Goal: Task Accomplishment & Management: Use online tool/utility

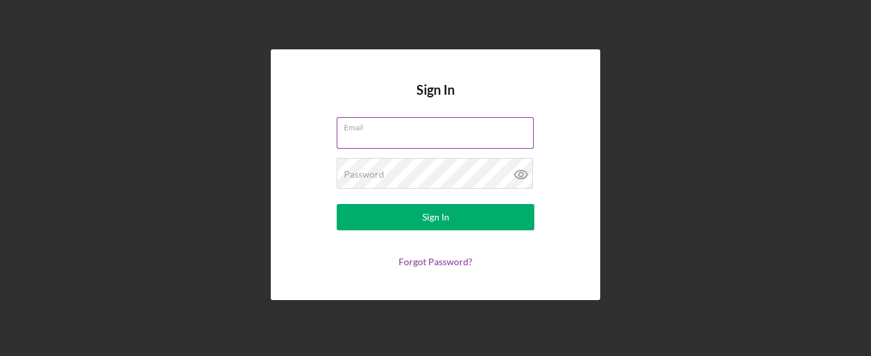
click at [362, 130] on label "Email" at bounding box center [439, 125] width 190 height 14
click at [362, 130] on input "Email" at bounding box center [435, 133] width 197 height 32
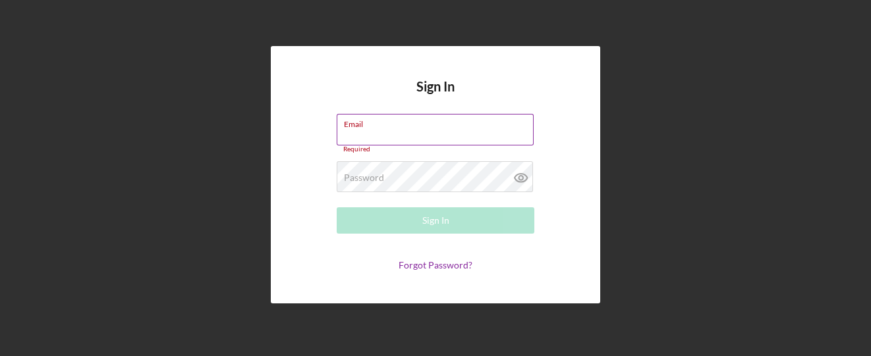
click at [370, 137] on input "Email" at bounding box center [435, 130] width 197 height 32
type input "[EMAIL_ADDRESS][DOMAIN_NAME]"
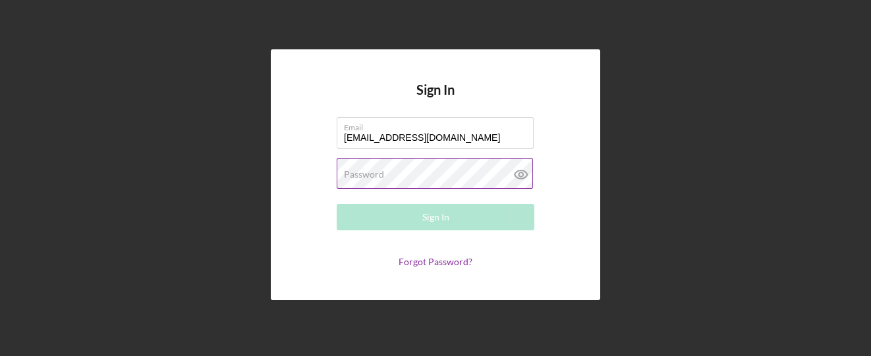
click at [379, 179] on label "Password" at bounding box center [364, 174] width 40 height 11
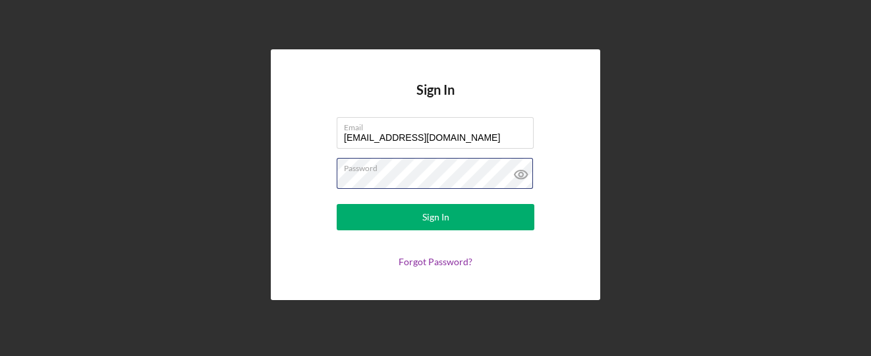
click at [337, 204] on button "Sign In" at bounding box center [436, 217] width 198 height 26
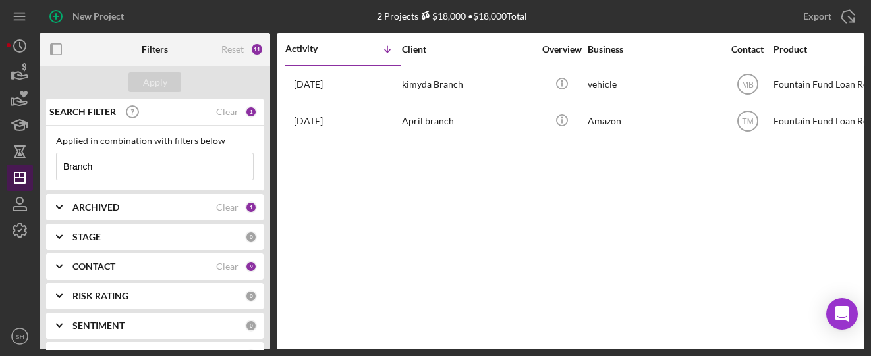
drag, startPoint x: 92, startPoint y: 171, endPoint x: 31, endPoint y: 173, distance: 61.3
click at [31, 173] on div "New Project 2 Projects $18,000 • $18,000 Total Branch Export Icon/Export Filter…" at bounding box center [436, 175] width 858 height 350
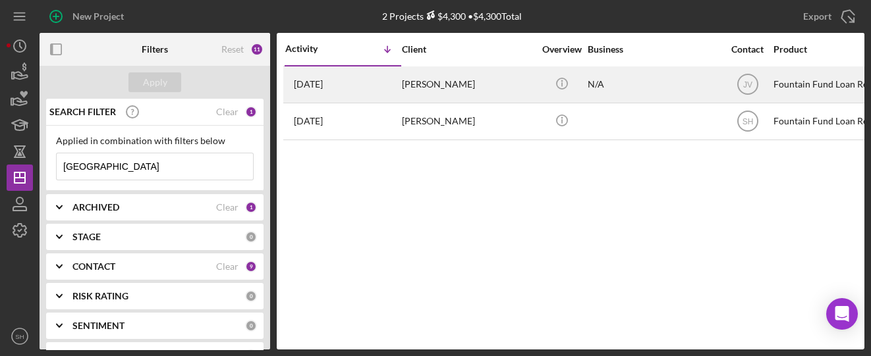
type input "[GEOGRAPHIC_DATA]"
click at [427, 85] on div "[PERSON_NAME]" at bounding box center [468, 84] width 132 height 35
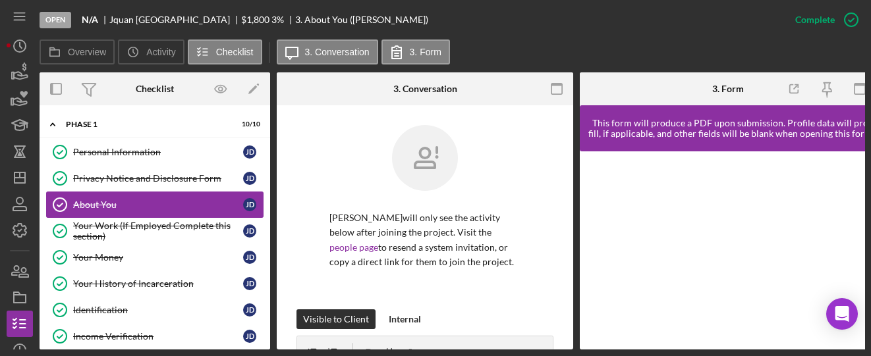
click at [101, 207] on div "About You" at bounding box center [158, 205] width 170 height 11
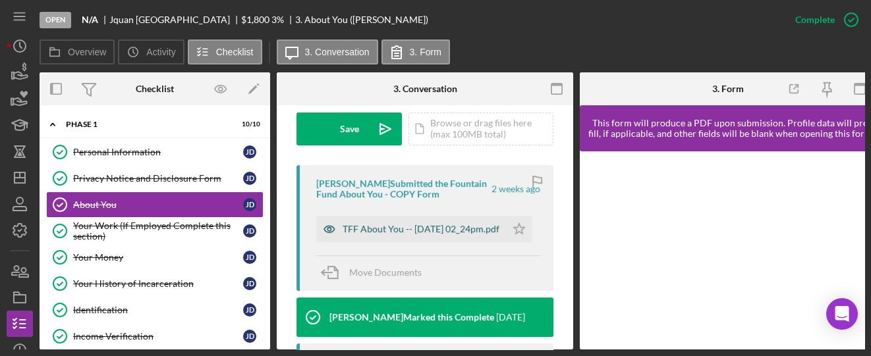
scroll to position [351, 0]
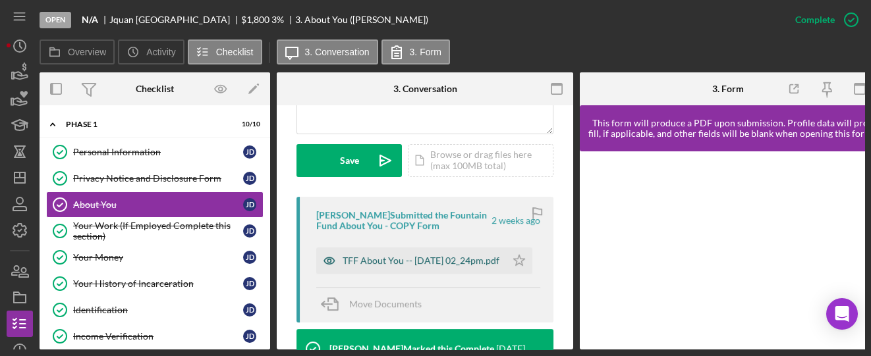
click at [413, 265] on div "TFF About You -- [DATE] 02_24pm.pdf" at bounding box center [421, 261] width 157 height 11
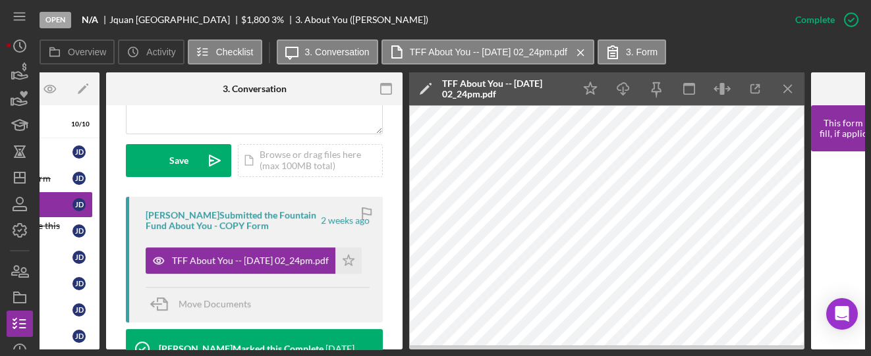
scroll to position [0, 176]
